Goal: Task Accomplishment & Management: Complete application form

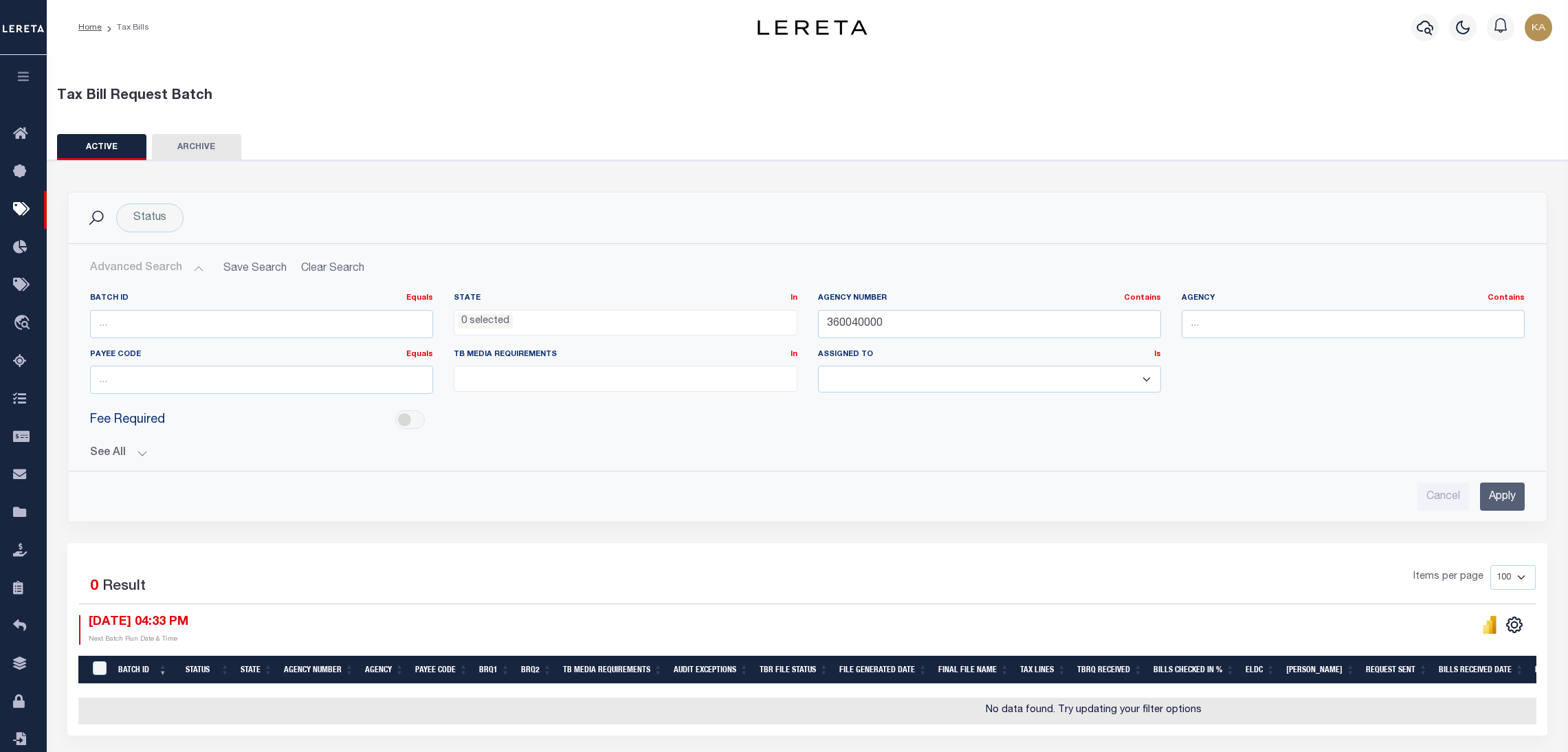
select select
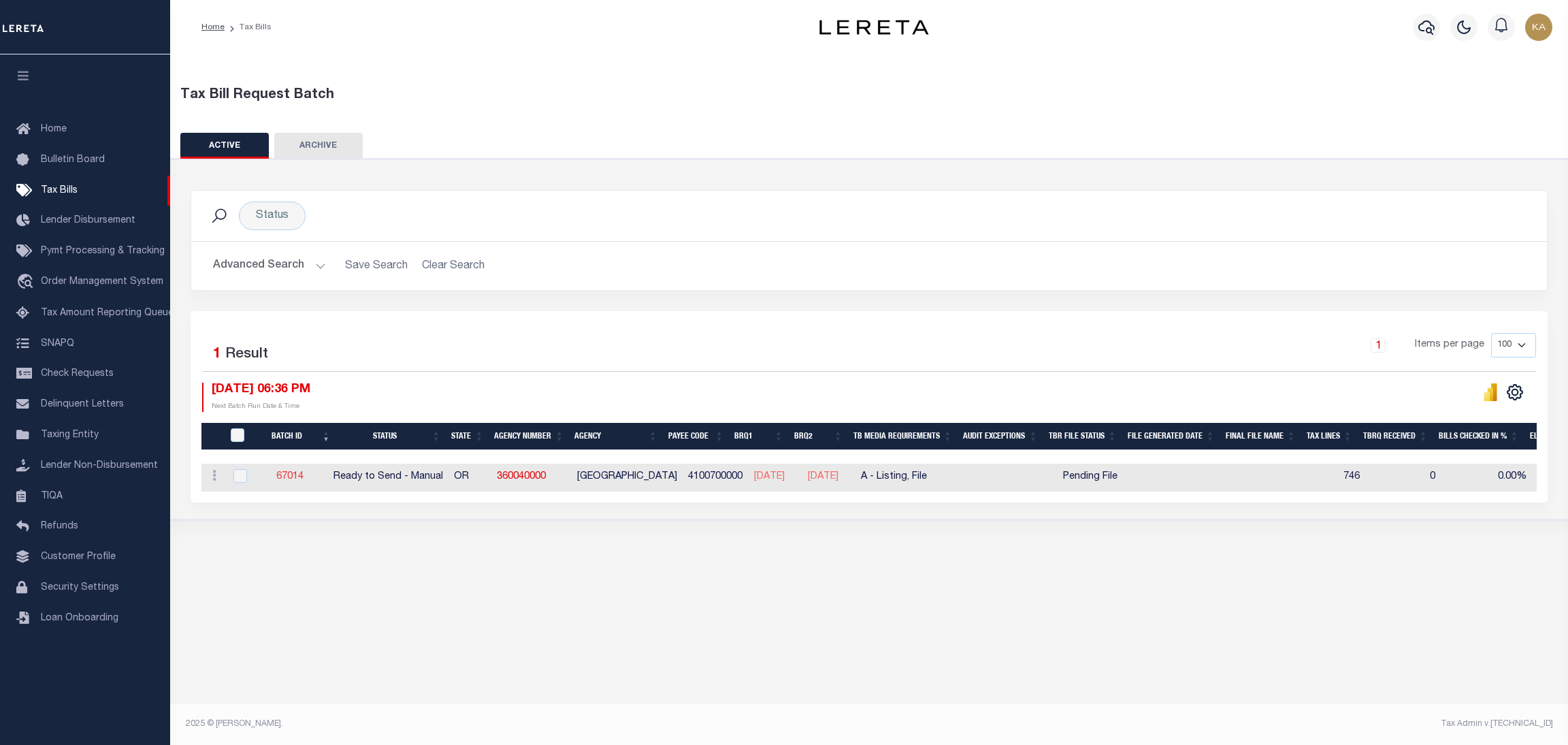
click at [303, 478] on link "67014" at bounding box center [290, 477] width 27 height 10
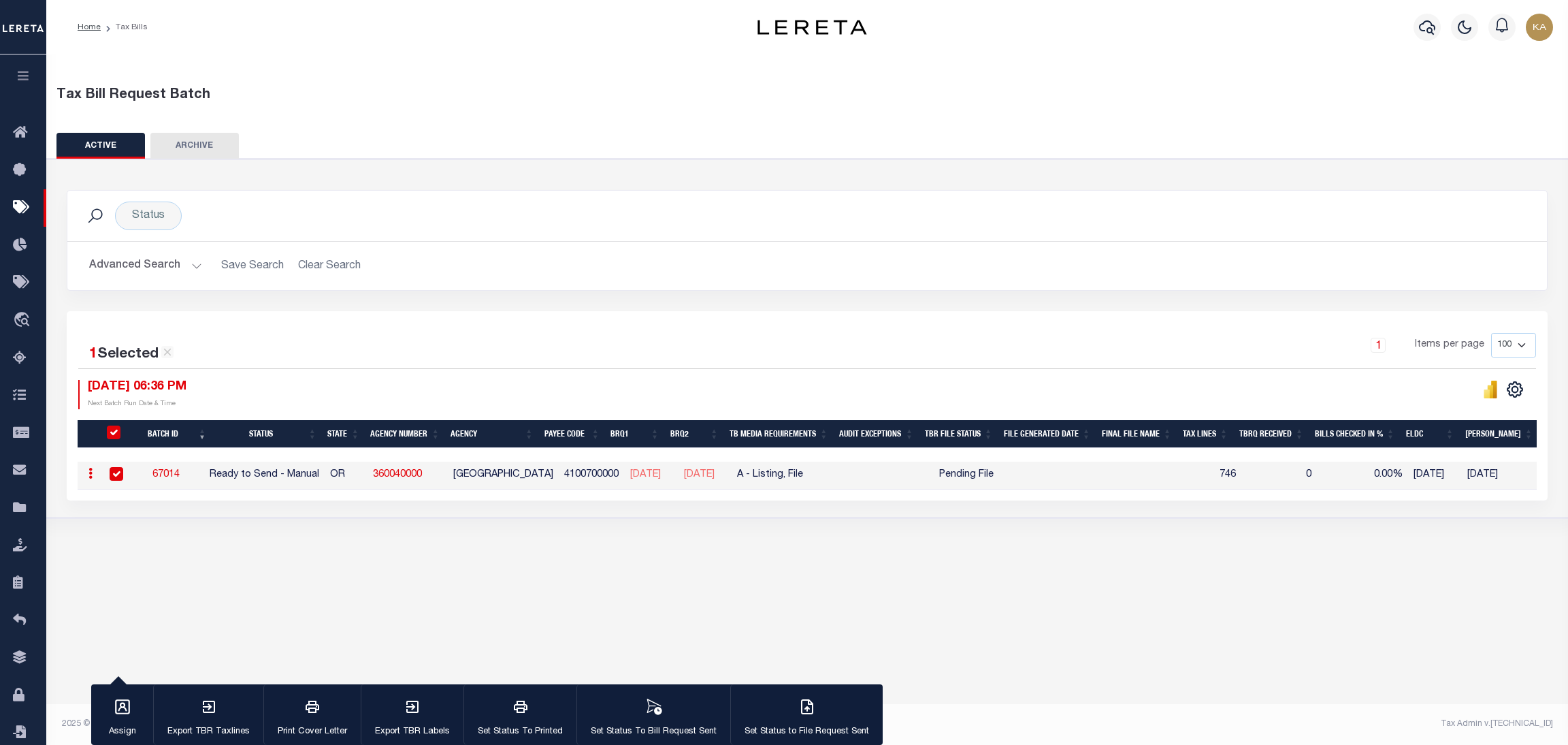
select select "RTS"
type input "Yes"
select select "28"
select select "16"
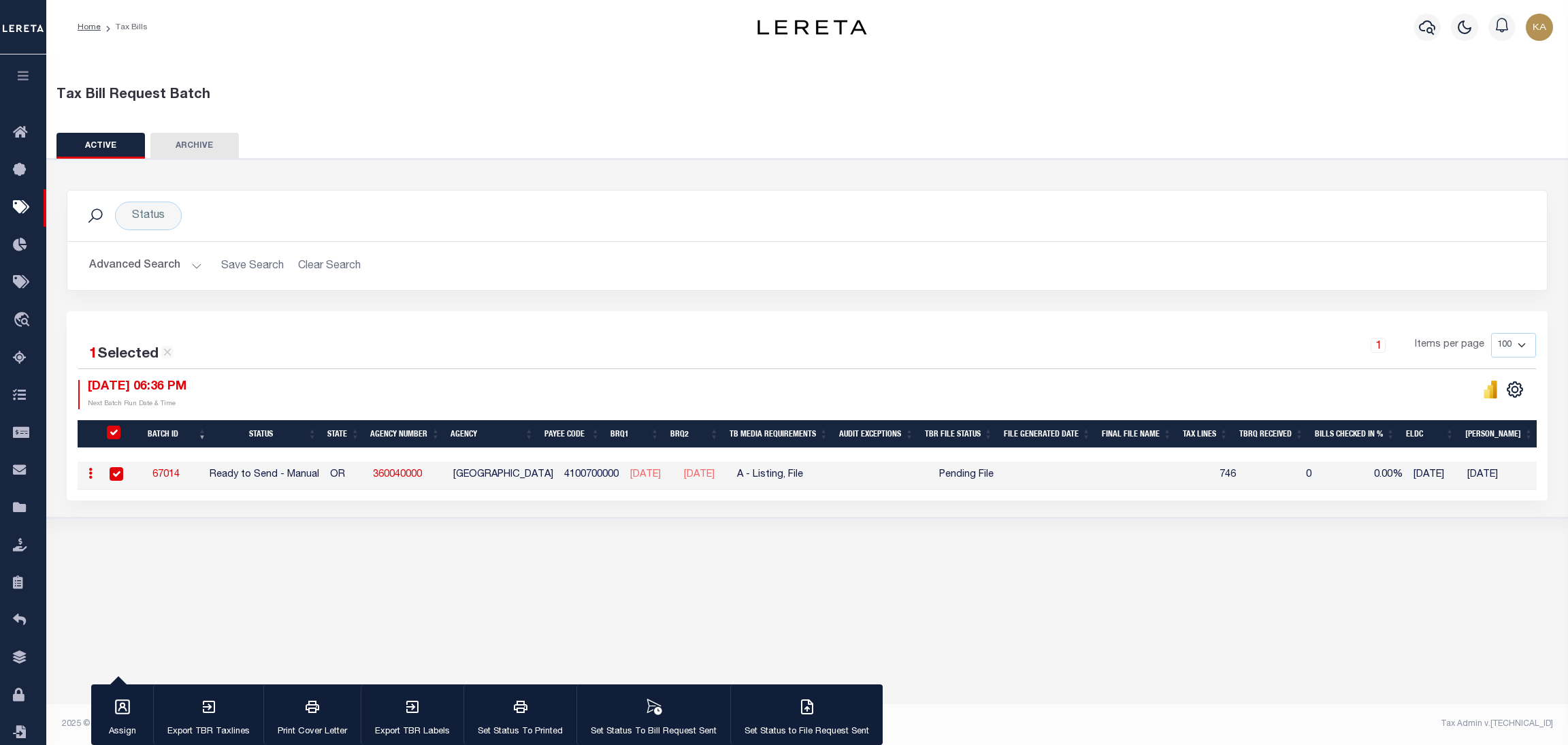
select select "1"
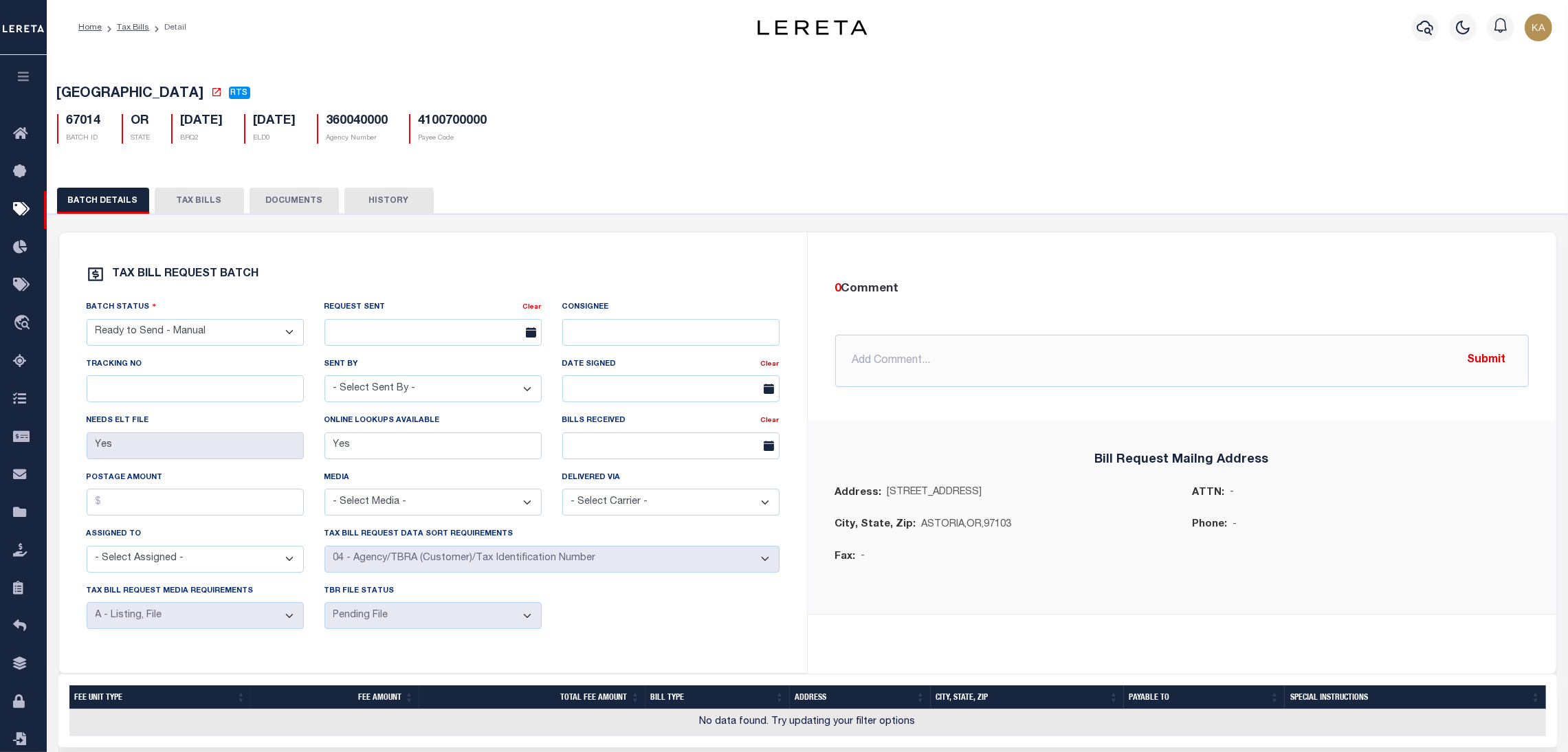
click at [216, 198] on button "TAX BILLS" at bounding box center [200, 200] width 89 height 26
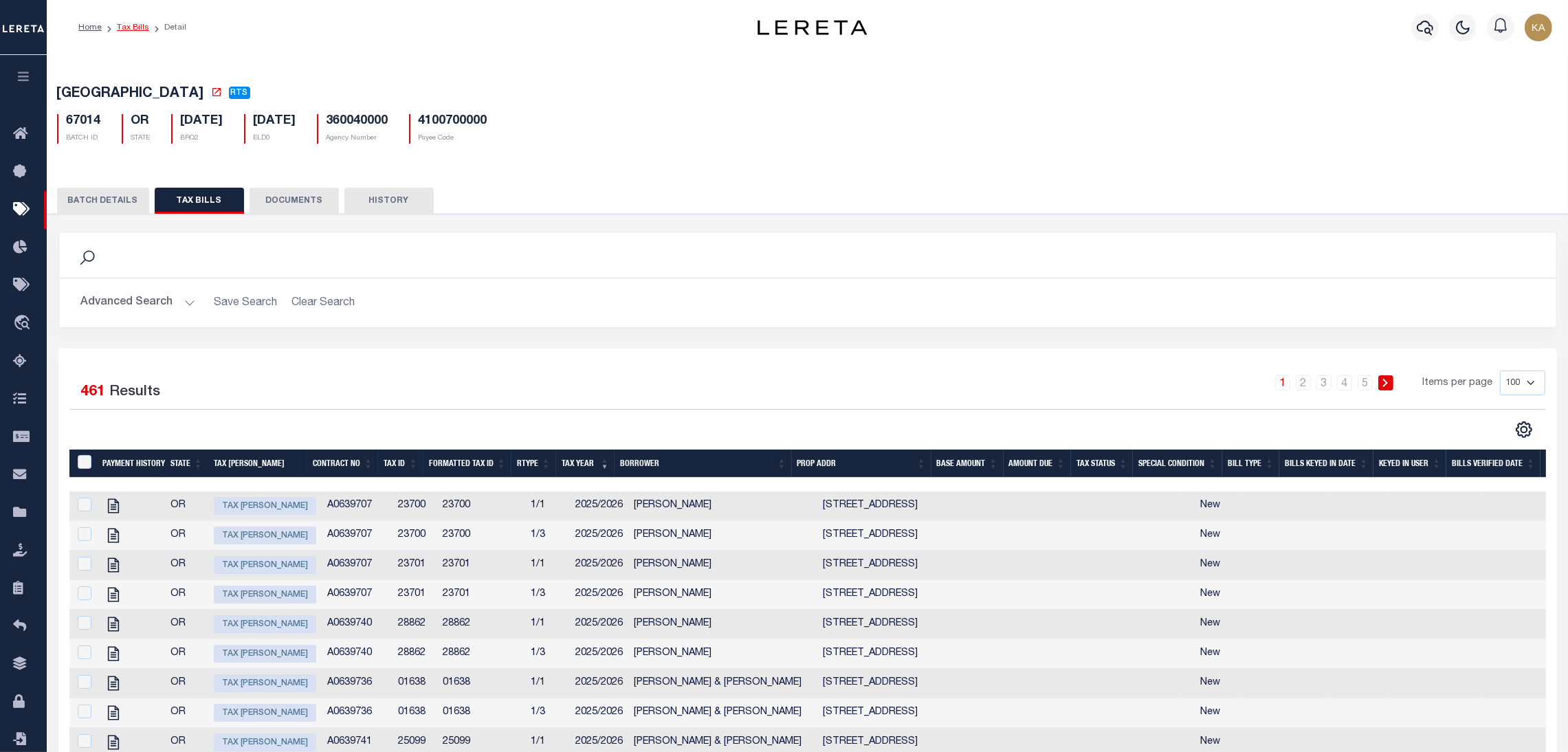
click at [133, 23] on link "Tax Bills" at bounding box center [133, 27] width 32 height 8
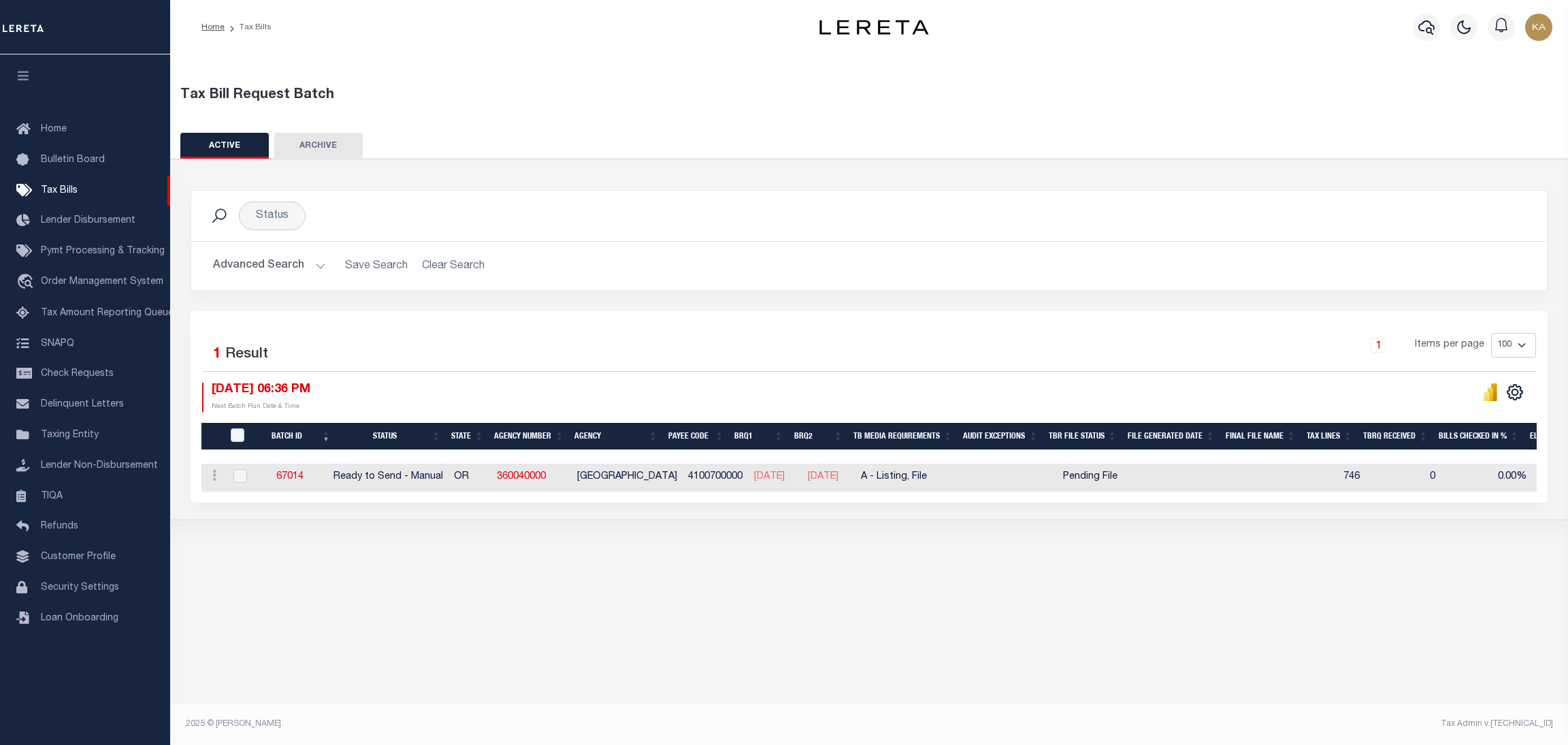
click at [989, 261] on h2 "Advanced Search Save Search Clear Search TaxBillBatches_dynamictable_____Defaul…" at bounding box center [869, 265] width 1334 height 26
click at [299, 472] on link "67014" at bounding box center [290, 477] width 27 height 10
select select "RTS"
type input "Yes"
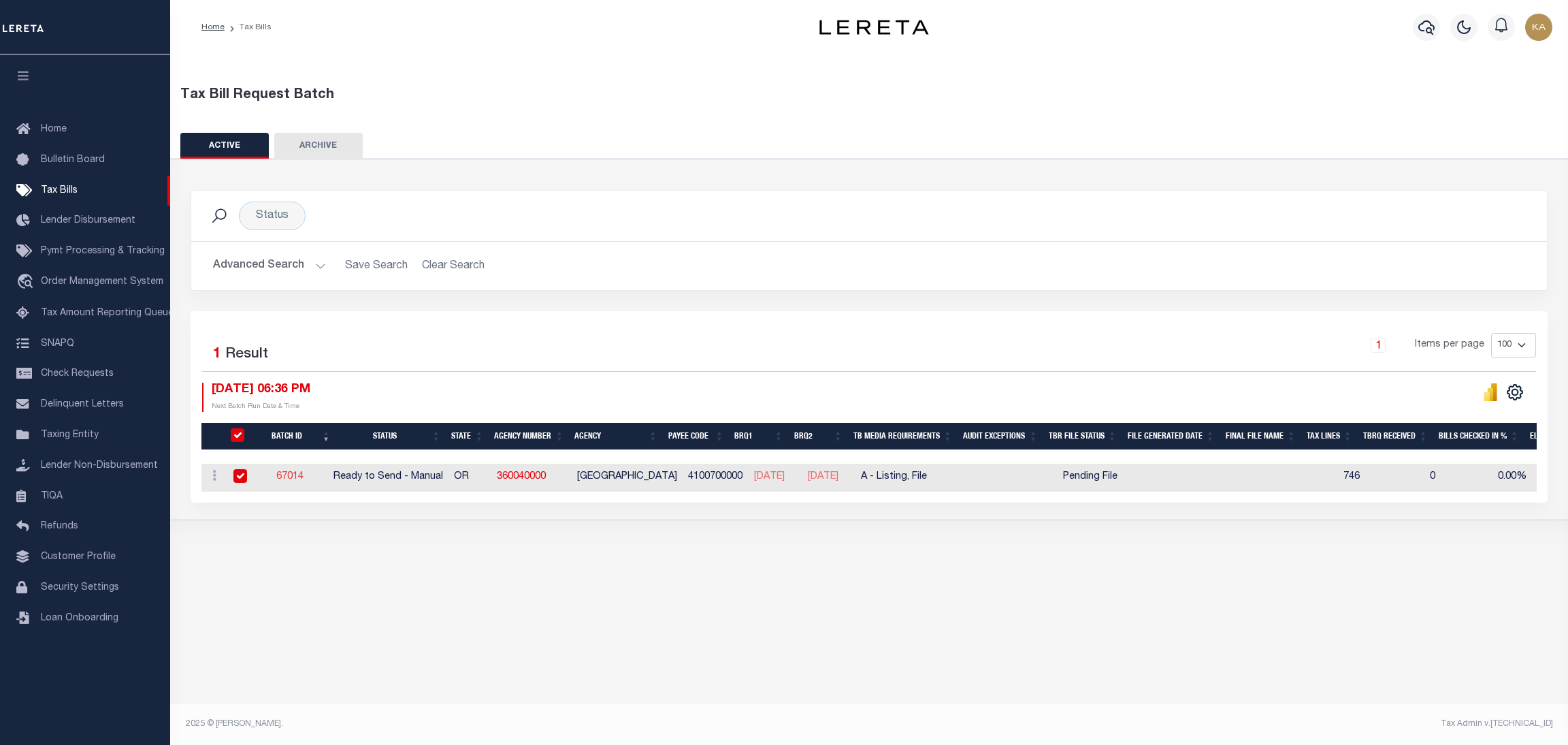
select select "28"
select select "16"
select select "1"
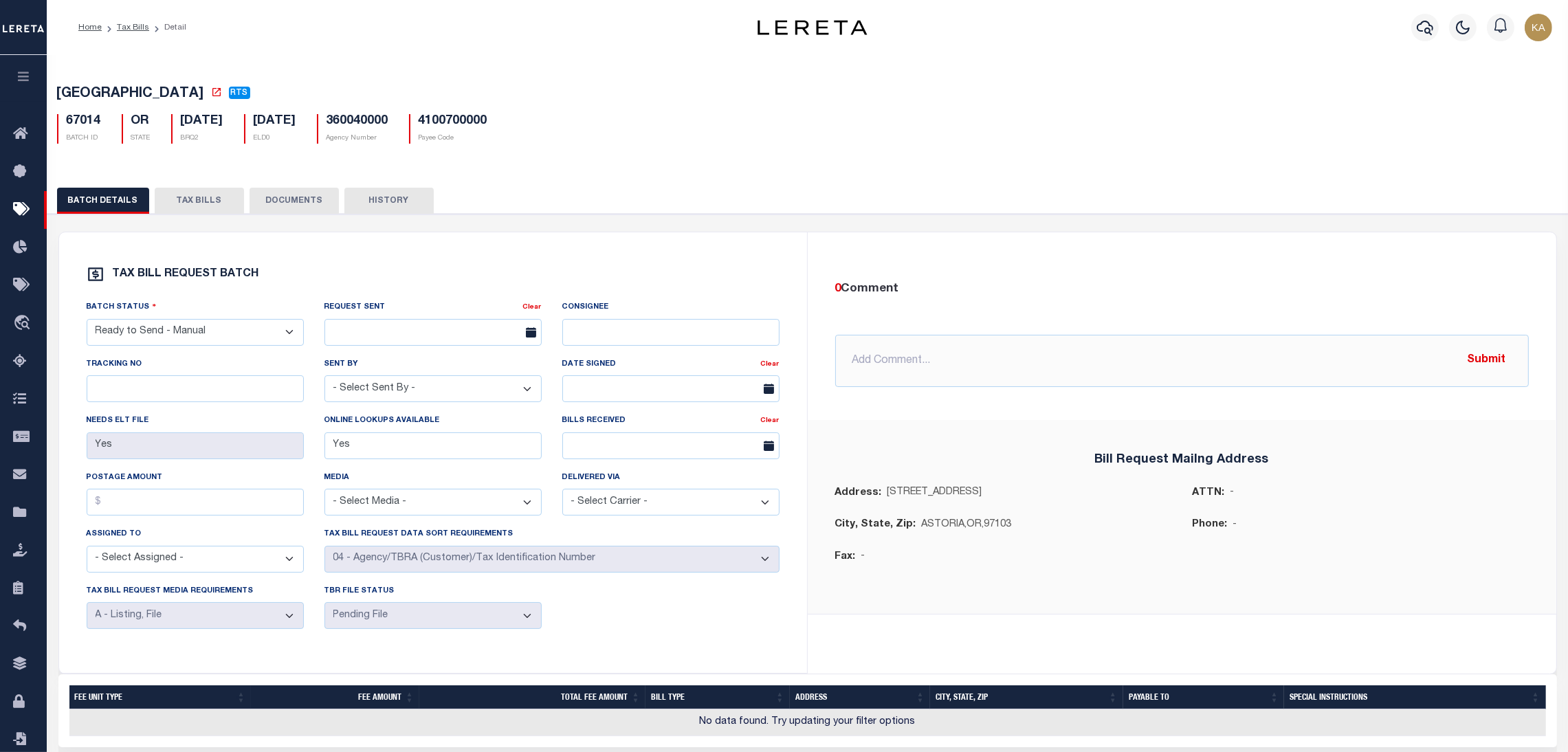
drag, startPoint x: 218, startPoint y: 202, endPoint x: 224, endPoint y: 206, distance: 7.2
click at [217, 203] on button "TAX BILLS" at bounding box center [200, 200] width 89 height 26
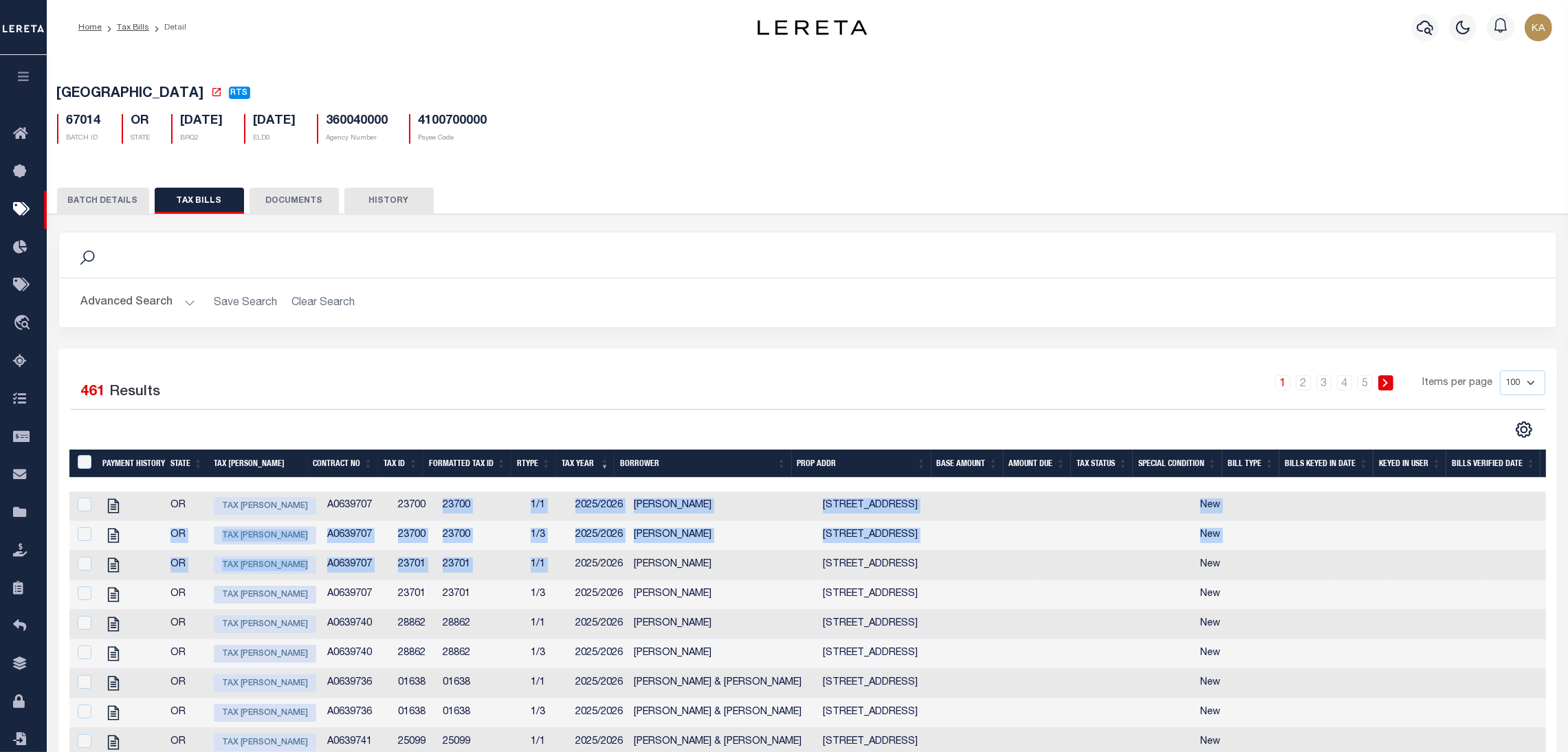
drag, startPoint x: 415, startPoint y: 515, endPoint x: 562, endPoint y: 585, distance: 162.8
click at [137, 25] on link "Tax Bills" at bounding box center [133, 27] width 32 height 8
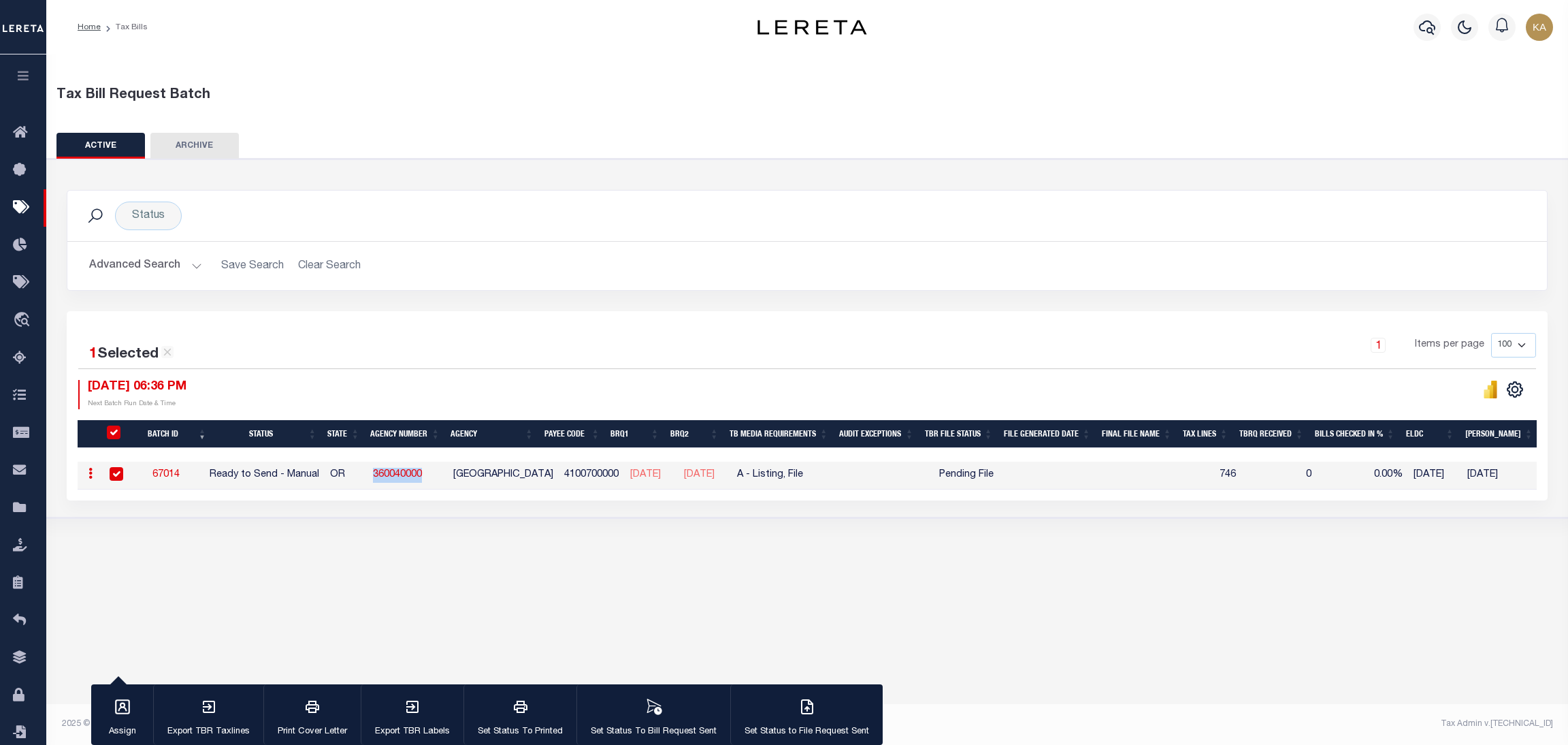
drag, startPoint x: 447, startPoint y: 473, endPoint x: 375, endPoint y: 475, distance: 72.0
click at [375, 475] on tr "ACTIONS Delete 67014 Ready to Send - Manual OR 360040000 CLATSOP COUNTY 4100700…" at bounding box center [1181, 475] width 2208 height 28
copy tr "360040000"
click at [972, 292] on div "Status Search Advanced Search Save Search Clear Search TaxBillBatches_dynamicta…" at bounding box center [807, 250] width 1502 height 121
